Goal: Find specific page/section: Find specific page/section

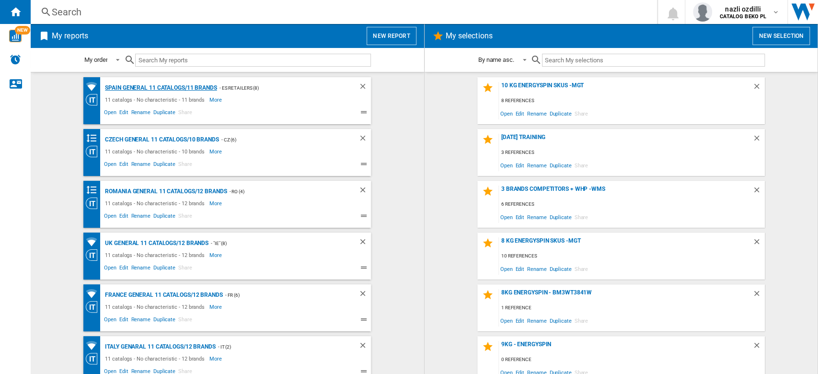
click at [199, 91] on div "Spain General 11 catalogs/11 brands" at bounding box center [160, 88] width 115 height 12
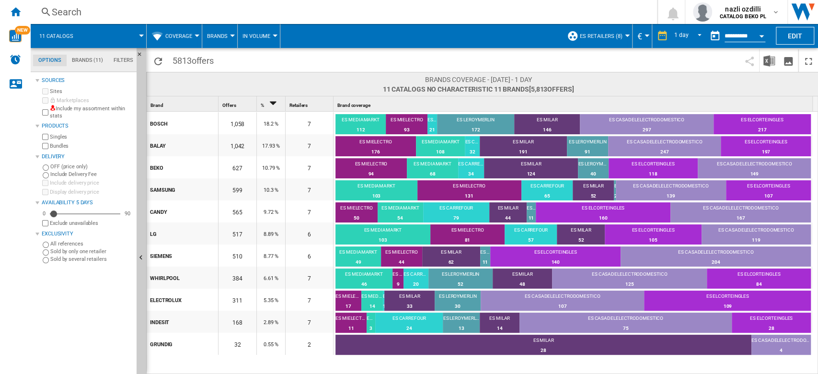
click at [186, 34] on span "Coverage" at bounding box center [178, 36] width 27 height 6
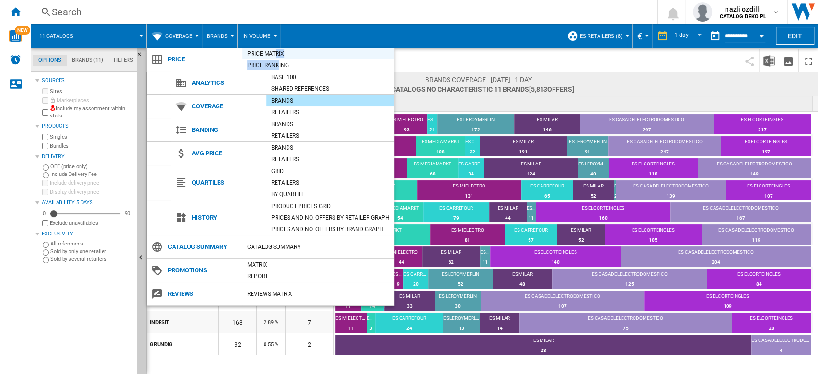
drag, startPoint x: 277, startPoint y: 59, endPoint x: 274, endPoint y: 55, distance: 5.9
click at [274, 55] on div "Price Matrix Price Ranking" at bounding box center [319, 59] width 152 height 23
click at [274, 55] on div "Price Matrix" at bounding box center [319, 54] width 152 height 10
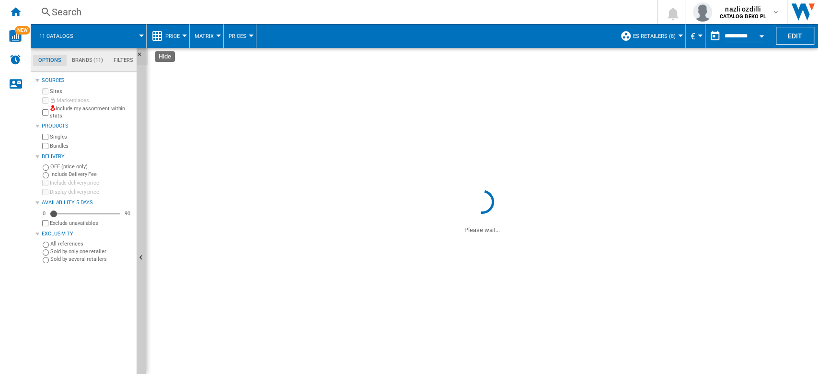
click at [140, 52] on ng-md-icon "Hide" at bounding box center [143, 57] width 12 height 12
